Goal: Task Accomplishment & Management: Use online tool/utility

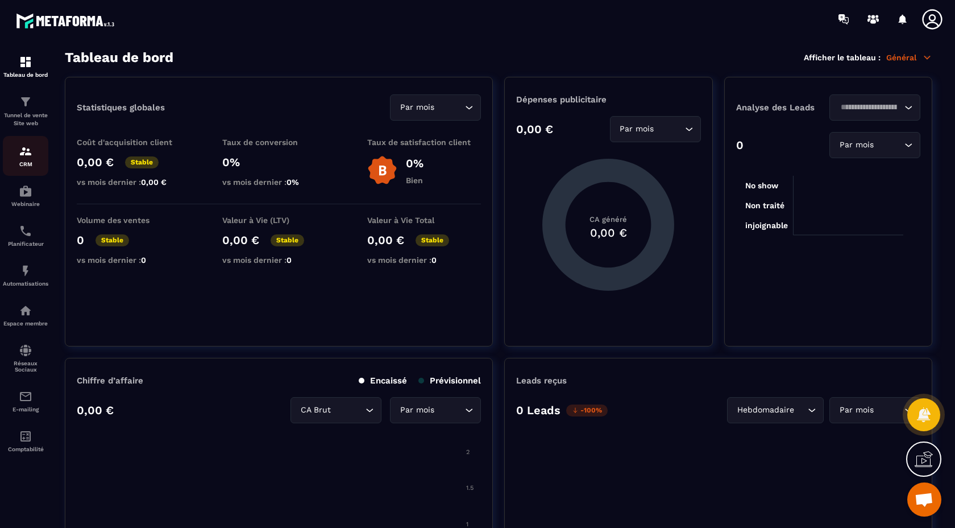
click at [26, 155] on img at bounding box center [26, 151] width 14 height 14
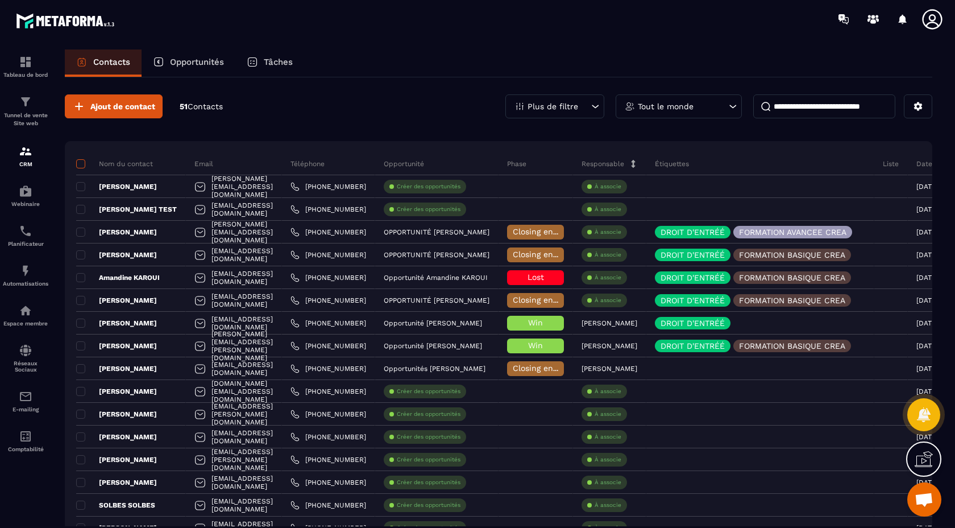
click at [80, 160] on span at bounding box center [80, 163] width 9 height 9
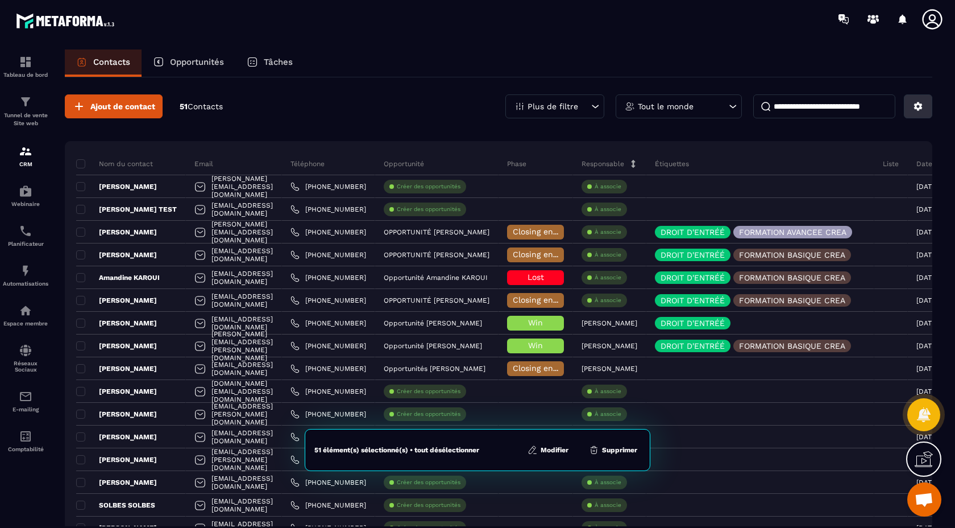
click at [917, 111] on button at bounding box center [918, 106] width 28 height 24
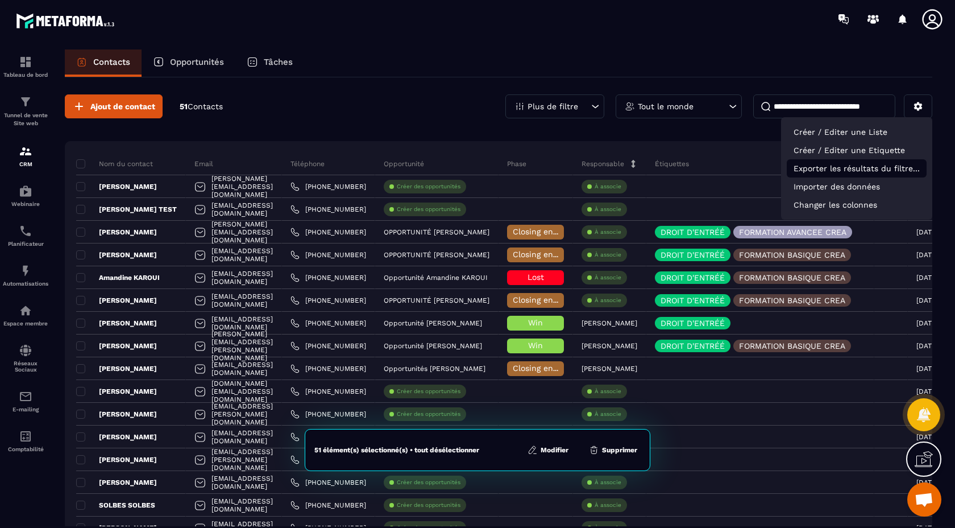
click at [863, 168] on p "Exporter les résultats du filtre..." at bounding box center [857, 168] width 140 height 18
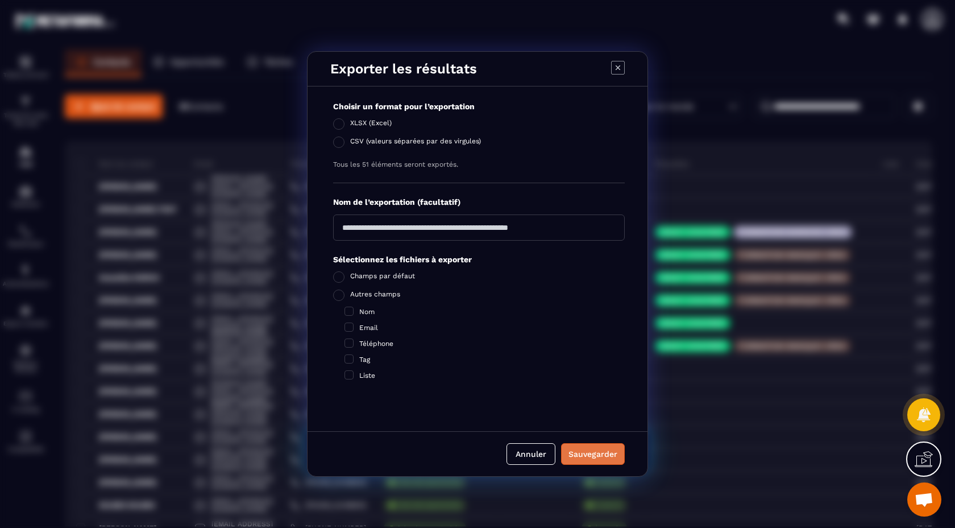
click at [607, 457] on div "Sauvegarder" at bounding box center [592, 453] width 49 height 11
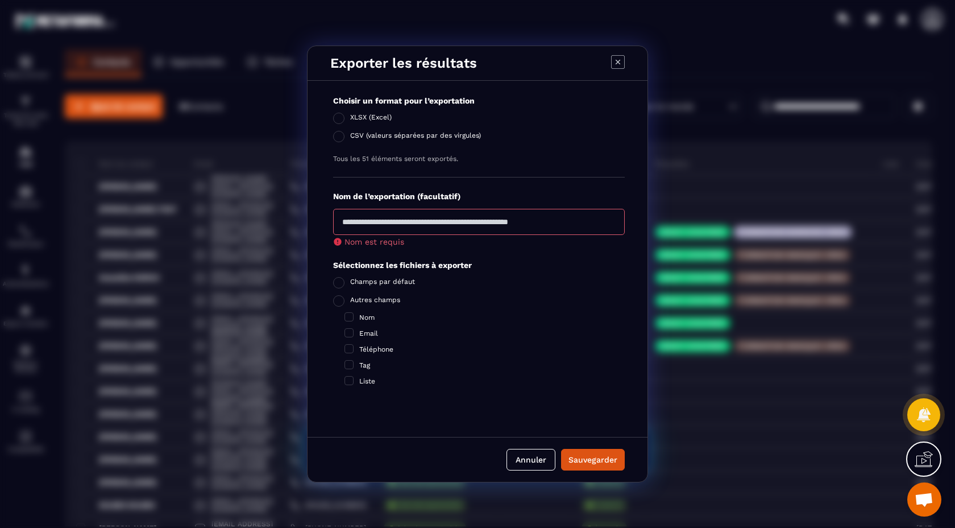
click at [516, 222] on input "Modal window" at bounding box center [479, 222] width 292 height 26
type input "**********"
click at [603, 462] on button "Sauvegarder" at bounding box center [593, 460] width 64 height 22
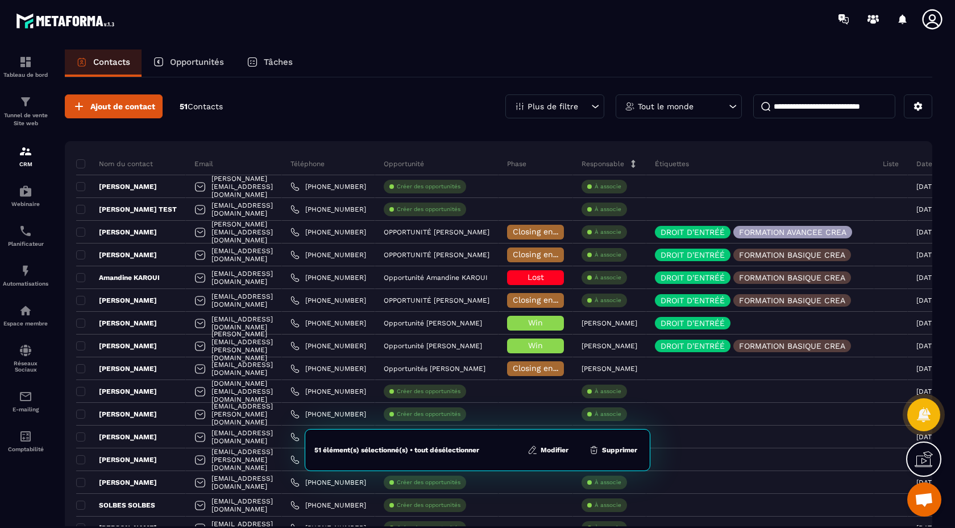
click at [823, 106] on input at bounding box center [824, 106] width 142 height 24
click at [921, 110] on icon at bounding box center [918, 106] width 10 height 10
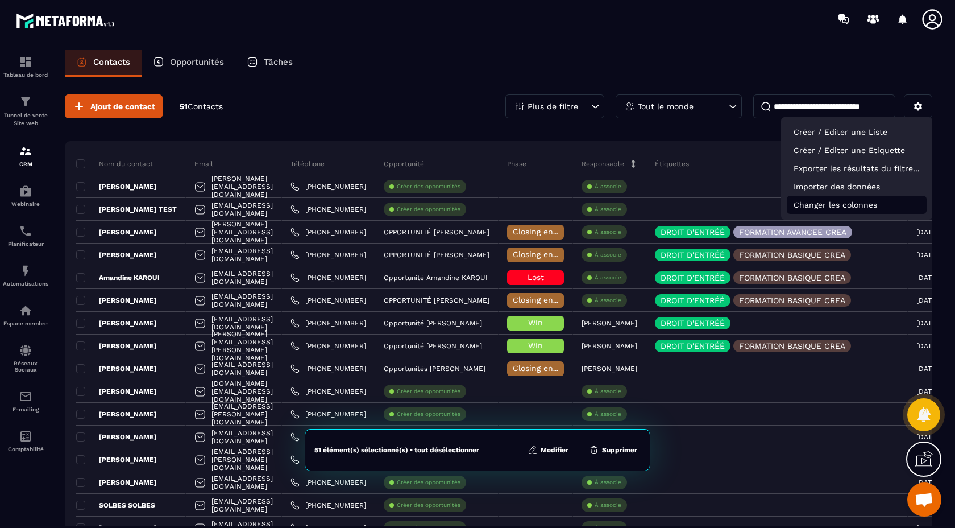
click at [844, 206] on p "Changer les colonnes" at bounding box center [857, 205] width 140 height 18
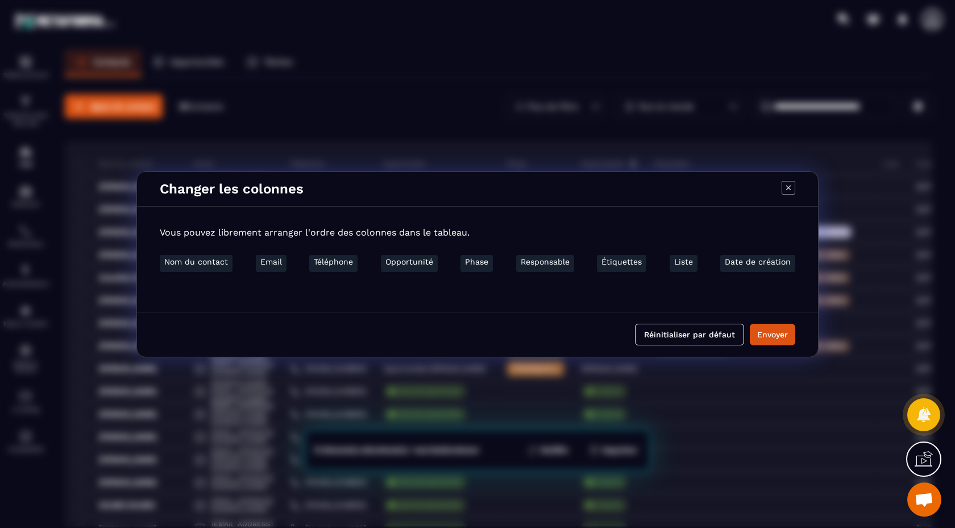
click at [789, 189] on icon "Modal window" at bounding box center [789, 188] width 14 height 14
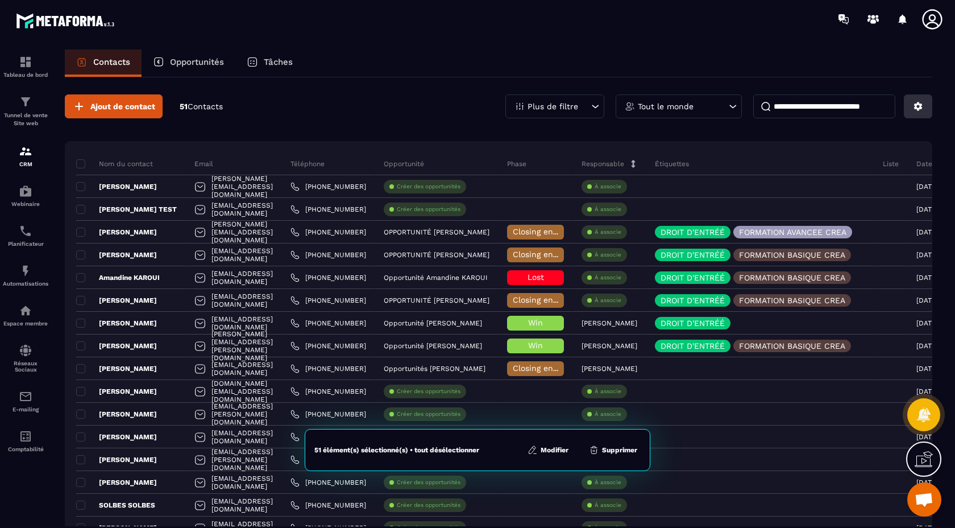
click at [921, 106] on icon at bounding box center [918, 106] width 9 height 9
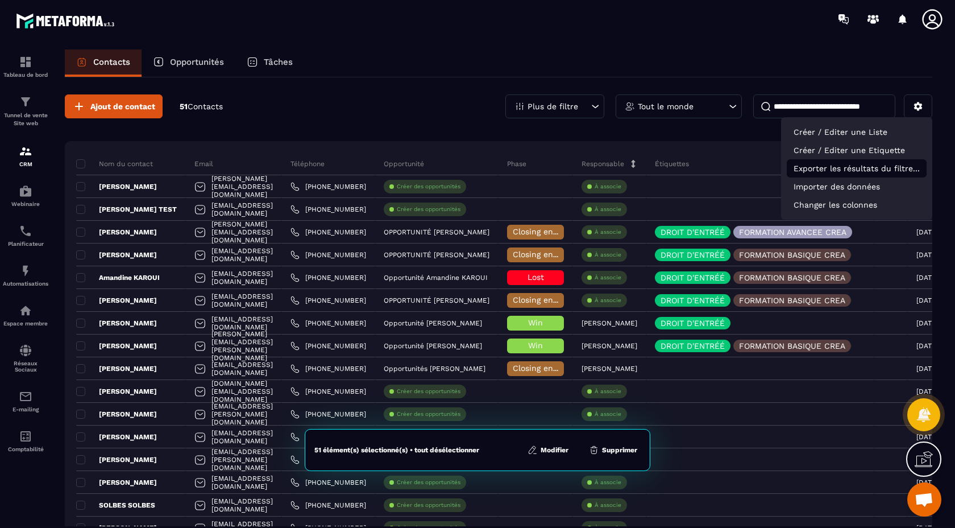
click at [857, 168] on p "Exporter les résultats du filtre..." at bounding box center [857, 168] width 140 height 18
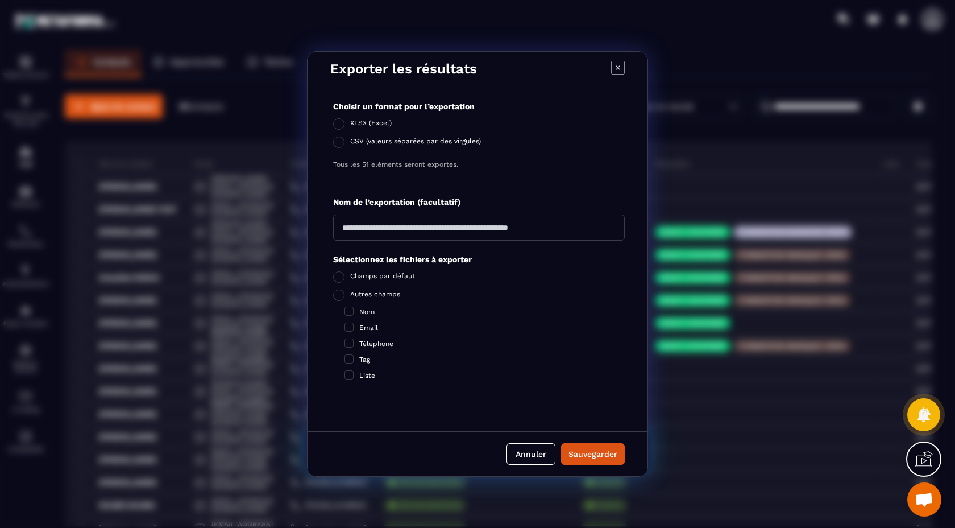
click at [615, 67] on icon "Modal window" at bounding box center [618, 68] width 14 height 14
